Goal: Task Accomplishment & Management: Use online tool/utility

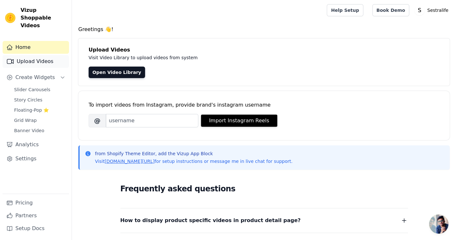
click at [46, 58] on link "Upload Videos" at bounding box center [36, 61] width 66 height 13
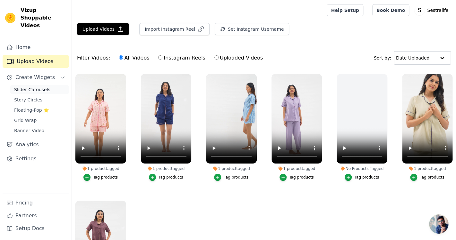
click at [41, 87] on span "Slider Carousels" at bounding box center [32, 90] width 36 height 6
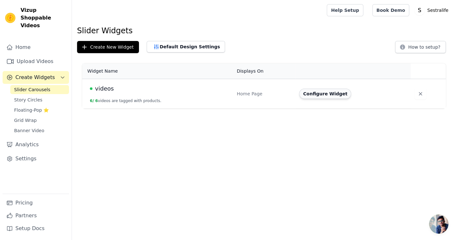
click at [314, 93] on button "Configure Widget" at bounding box center [325, 94] width 52 height 10
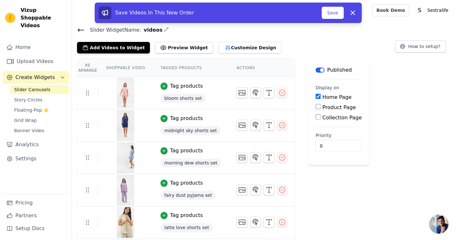
scroll to position [31, 0]
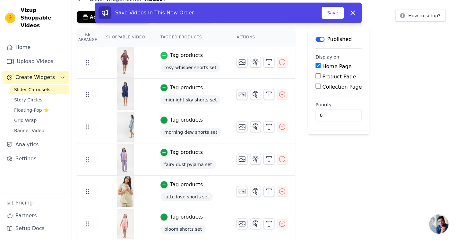
click at [167, 55] on div "button" at bounding box center [163, 55] width 7 height 7
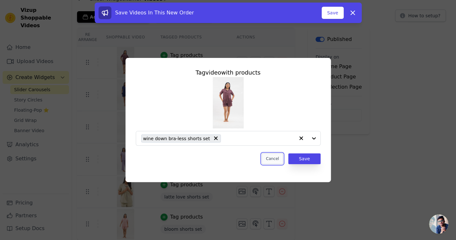
click at [276, 162] on button "Cancel" at bounding box center [271, 159] width 21 height 11
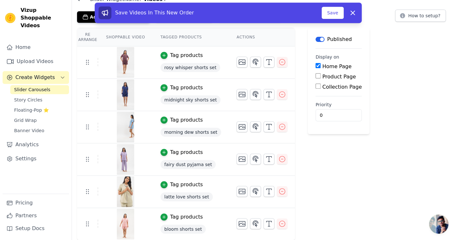
scroll to position [31, 0]
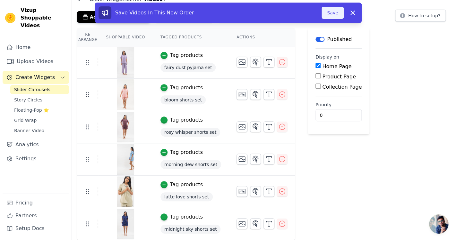
click at [332, 14] on button "Save" at bounding box center [332, 13] width 22 height 12
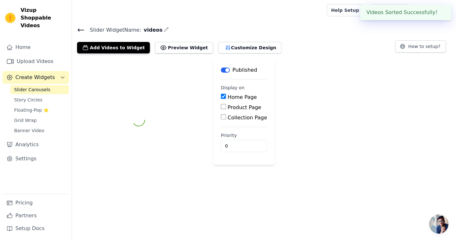
scroll to position [0, 0]
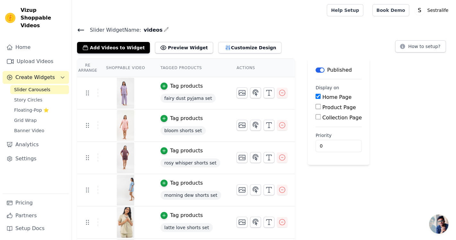
click at [80, 29] on icon at bounding box center [81, 30] width 6 height 3
